Goal: Task Accomplishment & Management: Complete application form

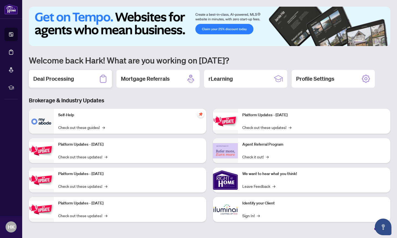
click at [73, 82] on h2 "Deal Processing" at bounding box center [53, 79] width 41 height 8
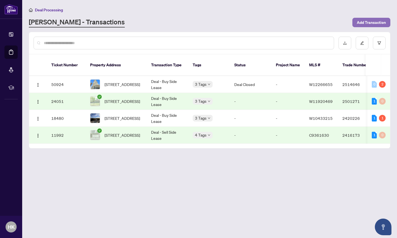
click at [371, 23] on span "Add Transaction" at bounding box center [371, 22] width 29 height 9
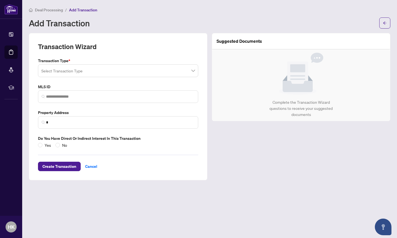
click at [104, 69] on input "search" at bounding box center [115, 71] width 149 height 12
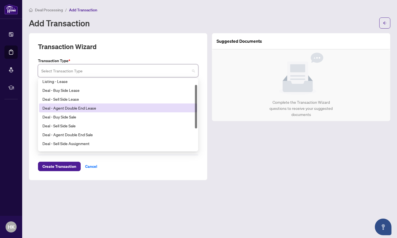
scroll to position [12, 0]
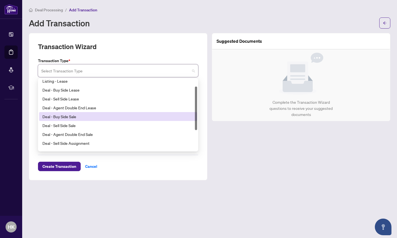
click at [79, 118] on div "Deal - Buy Side Sale" at bounding box center [117, 116] width 151 height 6
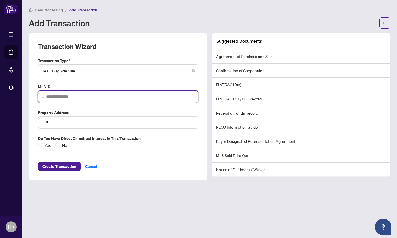
click at [81, 97] on input "search" at bounding box center [120, 97] width 149 height 6
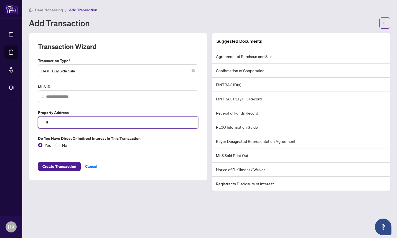
click at [65, 123] on input "*" at bounding box center [120, 122] width 149 height 6
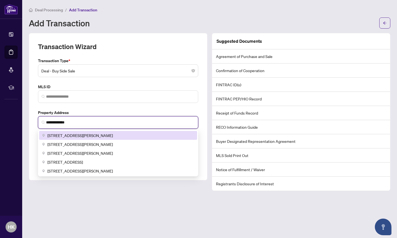
click at [71, 134] on span "[STREET_ADDRESS][PERSON_NAME]" at bounding box center [79, 135] width 65 height 6
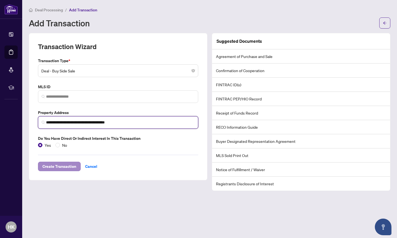
type input "**********"
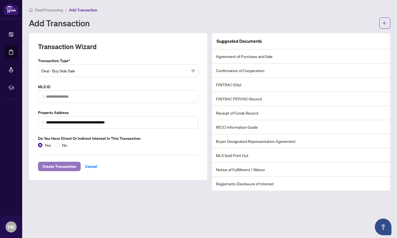
click at [62, 167] on span "Create Transaction" at bounding box center [59, 166] width 34 height 9
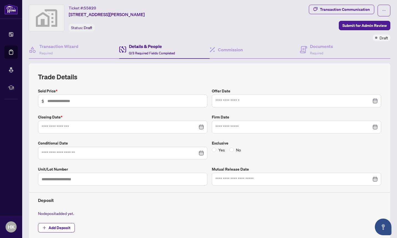
scroll to position [22, 0]
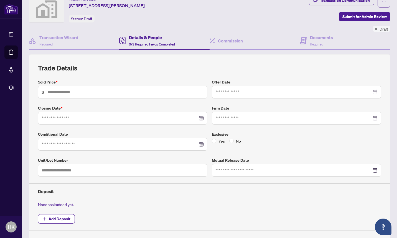
click at [151, 95] on span "$" at bounding box center [122, 92] width 169 height 13
type input "*******"
click at [106, 117] on input at bounding box center [120, 118] width 156 height 6
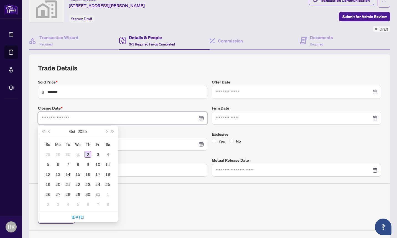
type input "**********"
click at [87, 154] on div "2" at bounding box center [88, 154] width 7 height 7
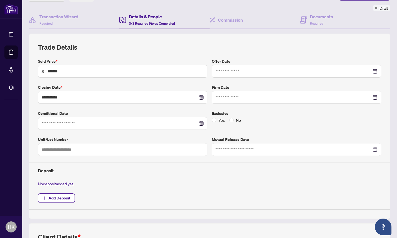
scroll to position [43, 0]
drag, startPoint x: 92, startPoint y: 120, endPoint x: 68, endPoint y: 131, distance: 26.3
click at [68, 131] on div "**********" at bounding box center [210, 133] width 348 height 151
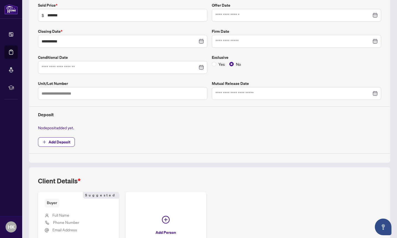
scroll to position [99, 0]
click at [246, 96] on div at bounding box center [296, 93] width 169 height 13
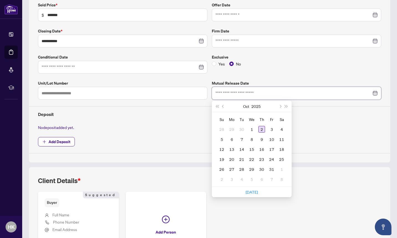
type input "**********"
click at [259, 129] on div "2" at bounding box center [261, 129] width 7 height 7
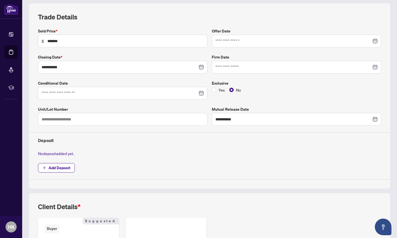
scroll to position [150, 0]
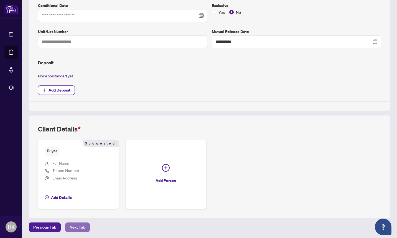
click at [81, 224] on button "Next Tab" at bounding box center [77, 226] width 25 height 9
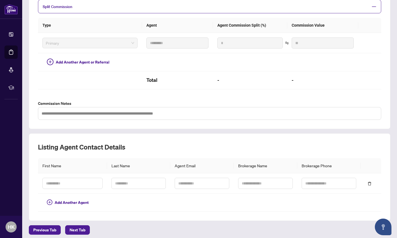
scroll to position [128, 0]
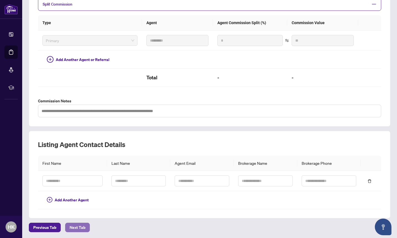
click at [76, 223] on span "Next Tab" at bounding box center [78, 227] width 16 height 9
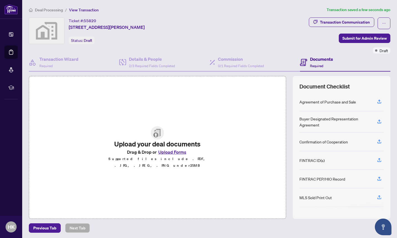
click at [170, 154] on button "Upload Forms" at bounding box center [172, 151] width 31 height 7
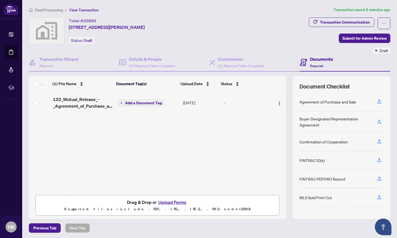
click at [164, 203] on button "Upload Forms" at bounding box center [172, 201] width 31 height 7
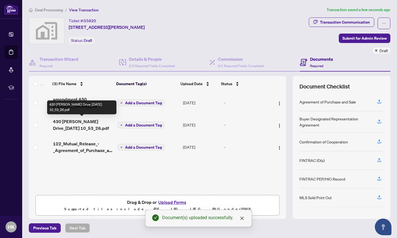
click at [79, 122] on span "430 [PERSON_NAME] Drive_[DATE] 10_53_26.pdf" at bounding box center [83, 124] width 60 height 13
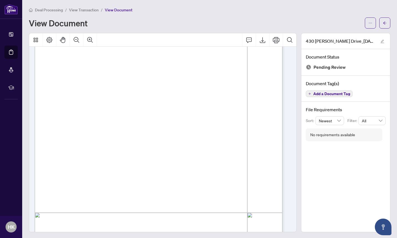
scroll to position [1189, 0]
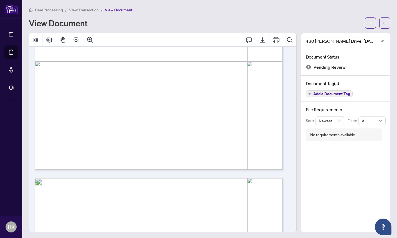
click at [387, 19] on main "Deal Processing / View Transaction / View Document View Document 430 [PERSON_NA…" at bounding box center [209, 119] width 375 height 238
click at [383, 22] on icon "arrow-left" at bounding box center [384, 22] width 3 height 3
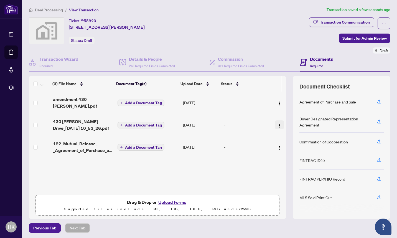
click at [277, 124] on img "button" at bounding box center [279, 125] width 4 height 4
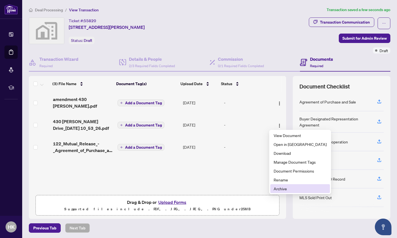
click at [288, 186] on span "Archive" at bounding box center [300, 188] width 53 height 6
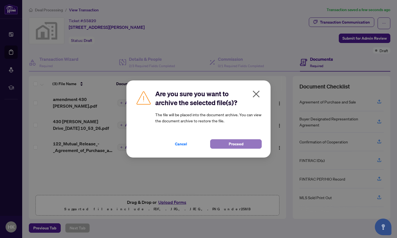
click at [231, 143] on span "Proceed" at bounding box center [236, 143] width 15 height 9
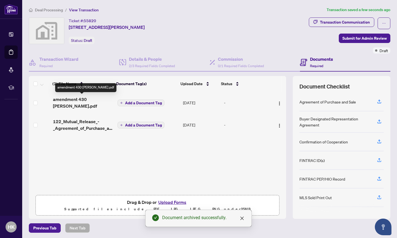
click at [86, 98] on span "amendment 430 [PERSON_NAME].pdf" at bounding box center [83, 102] width 60 height 13
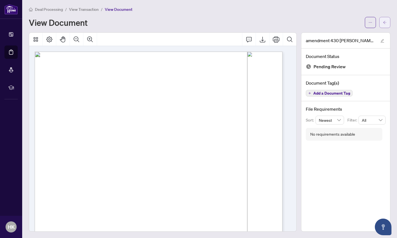
click at [383, 21] on icon "arrow-left" at bounding box center [385, 23] width 4 height 4
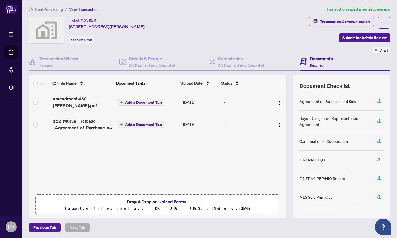
scroll to position [1, 0]
click at [170, 202] on button "Upload Forms" at bounding box center [172, 201] width 31 height 7
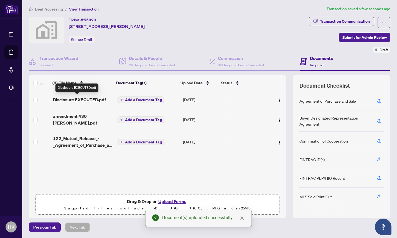
click at [90, 97] on span "Disclosure EXECUTED.pdf" at bounding box center [79, 99] width 53 height 7
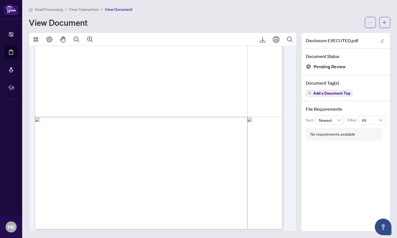
scroll to position [2458, 0]
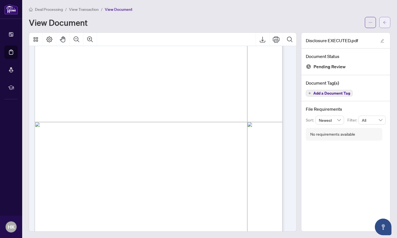
click at [383, 19] on span "button" at bounding box center [385, 22] width 4 height 9
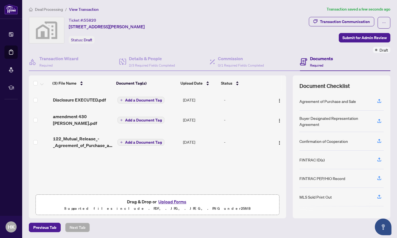
scroll to position [1, 0]
